Goal: Subscribe to service/newsletter

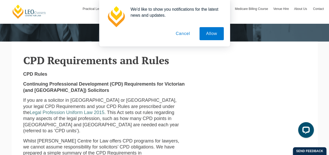
click at [186, 36] on button "Cancel" at bounding box center [182, 33] width 27 height 13
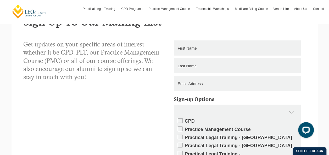
scroll to position [804, 0]
click at [256, 40] on input "text" at bounding box center [237, 47] width 127 height 15
type input "[PERSON_NAME]"
type input "HASLAM"
type input "[EMAIL_ADDRESS][DOMAIN_NAME]"
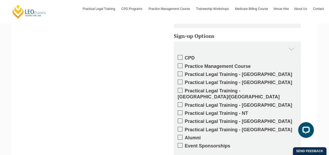
scroll to position [869, 0]
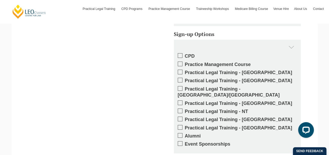
click at [180, 53] on span at bounding box center [180, 55] width 5 height 5
click at [185, 54] on input "CPD" at bounding box center [185, 54] width 0 height 0
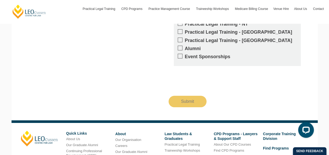
scroll to position [957, 0]
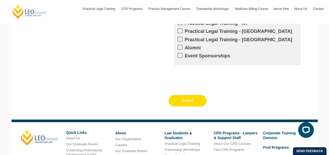
click at [196, 95] on input "Submit" at bounding box center [187, 101] width 38 height 12
type input "Submitting"
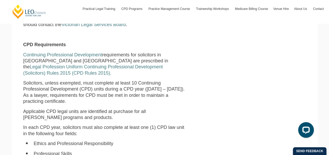
scroll to position [260, 0]
